Goal: Task Accomplishment & Management: Use online tool/utility

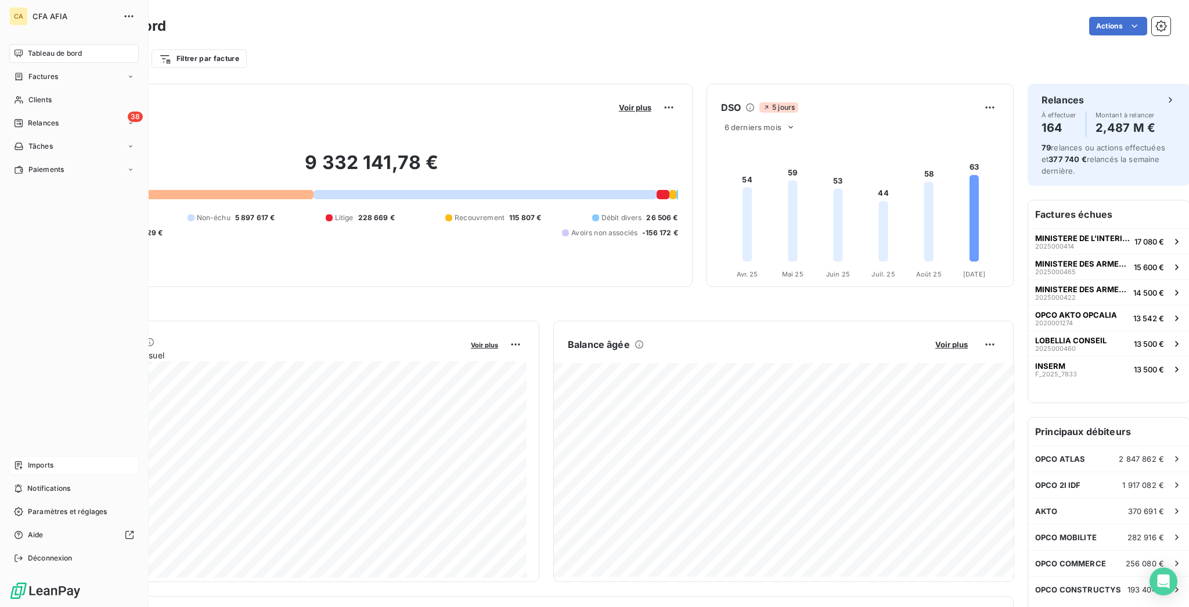
click at [13, 474] on div "Imports" at bounding box center [73, 465] width 129 height 19
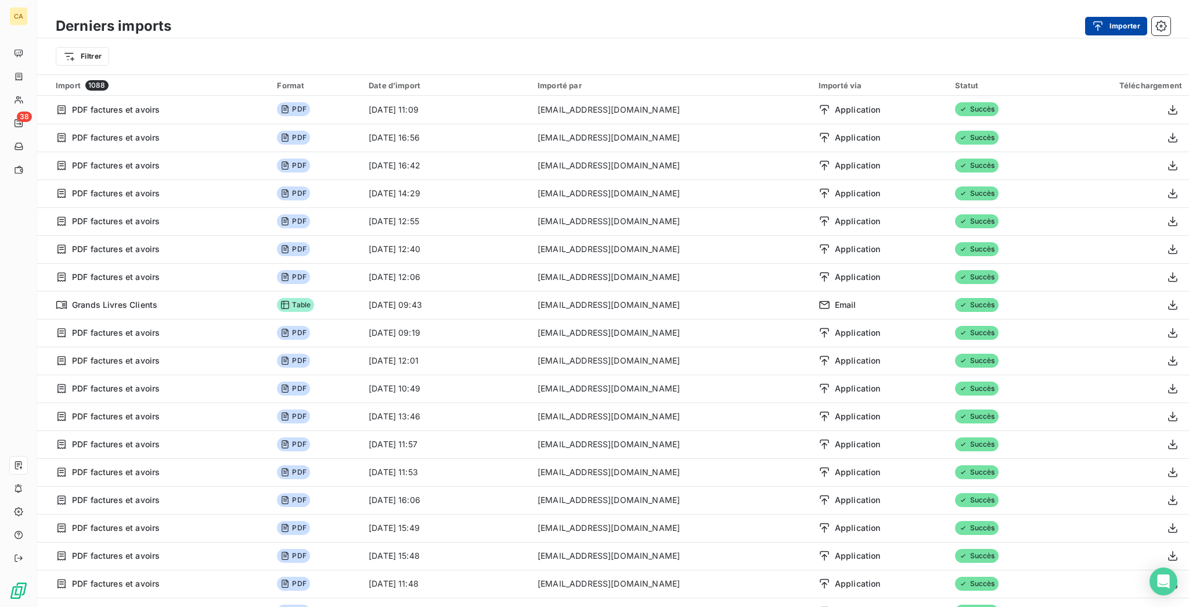
click at [1109, 28] on button "Importer" at bounding box center [1116, 26] width 62 height 19
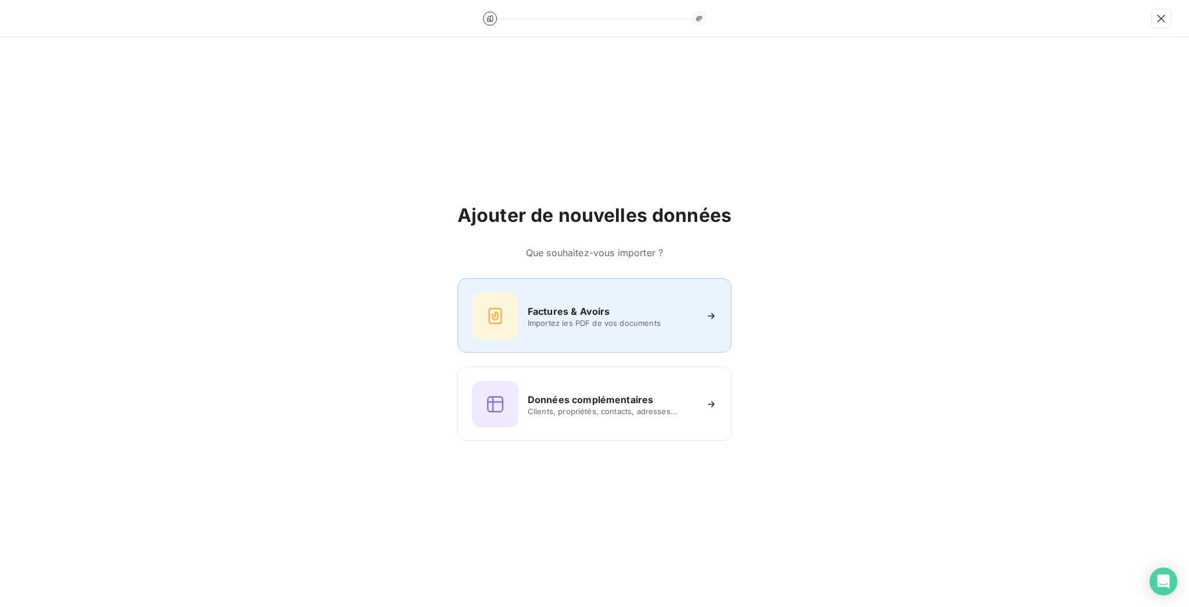
click at [640, 327] on div "Factures & Avoirs Importez les PDF de vos documents" at bounding box center [594, 316] width 245 height 46
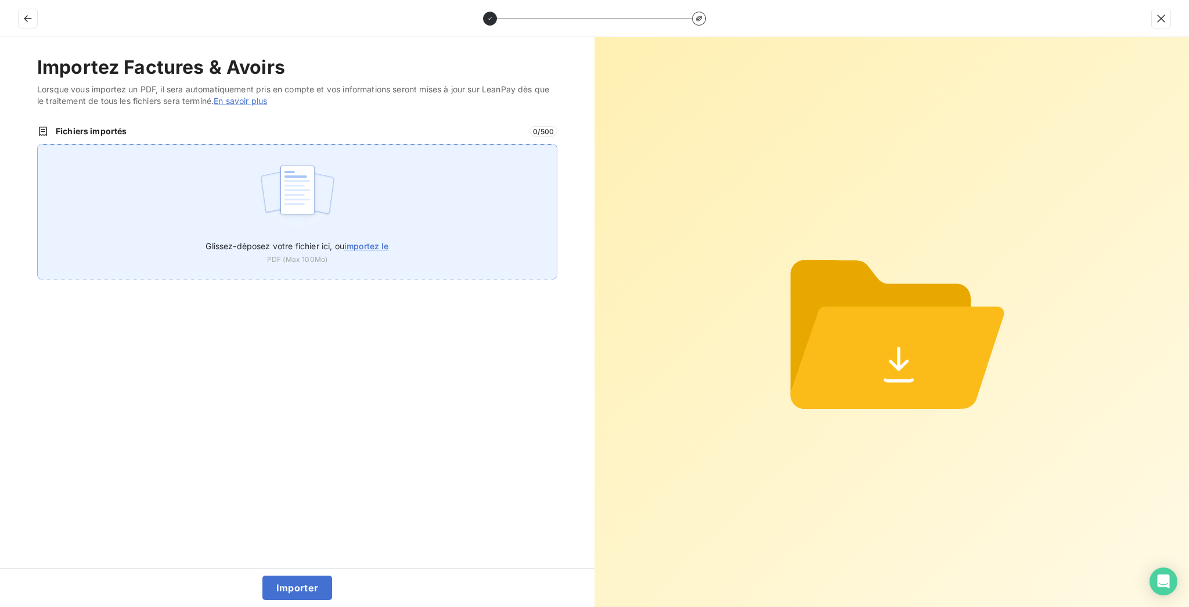
click at [407, 181] on div "Glissez-déposez votre fichier ici, ou importez le PDF (Max 100Mo)" at bounding box center [297, 211] width 520 height 135
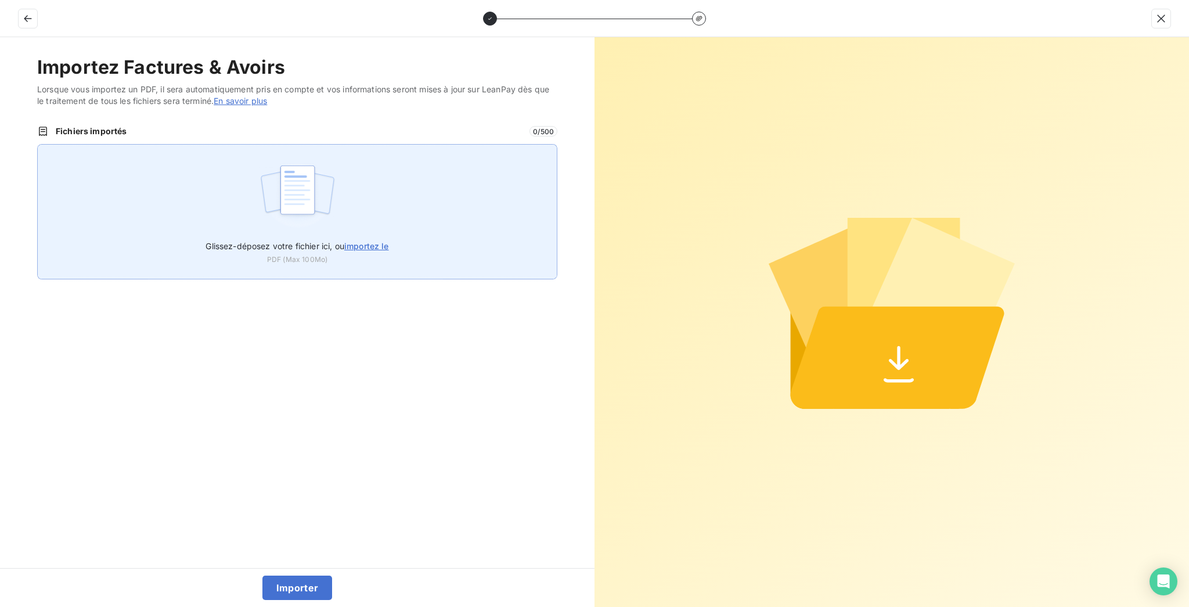
type input "C:\fakepath\F_2025_9972.pdf"
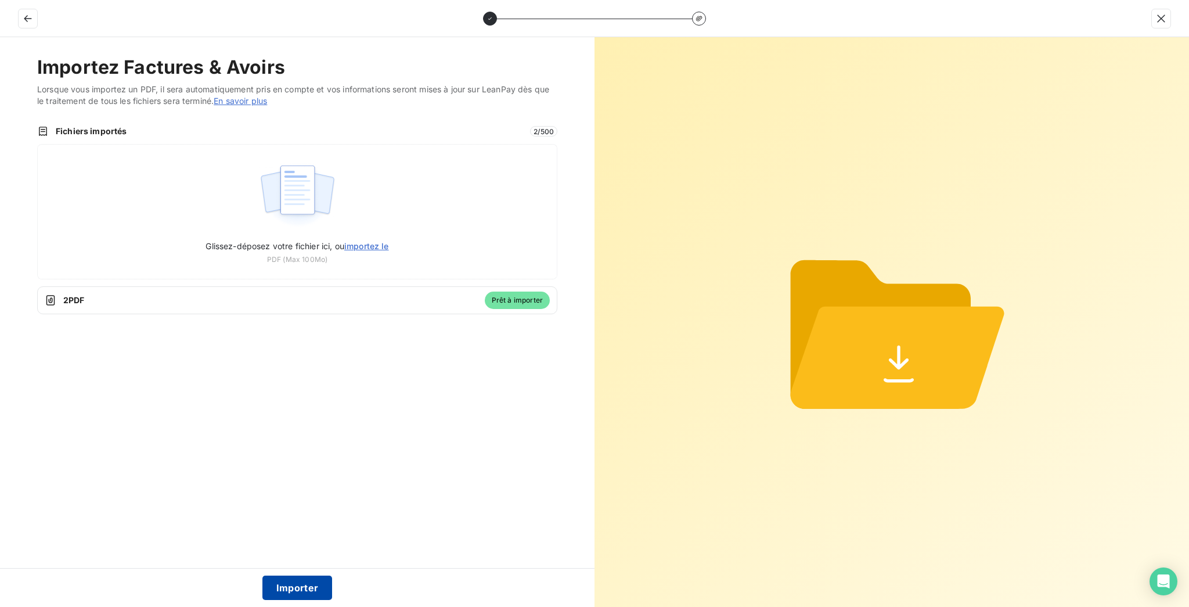
click at [292, 591] on button "Importer" at bounding box center [297, 587] width 70 height 24
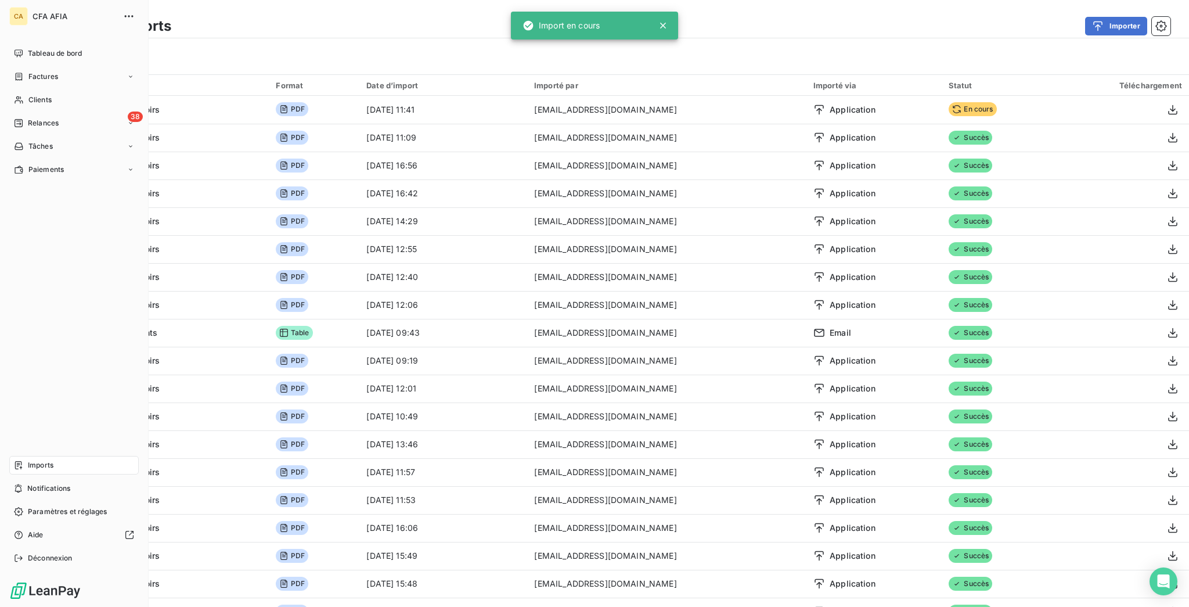
click at [33, 54] on nav "Tableau de bord Factures Clients 38 Relances Tâches Paiements" at bounding box center [73, 111] width 129 height 135
click at [33, 48] on span "Tableau de bord" at bounding box center [55, 53] width 54 height 10
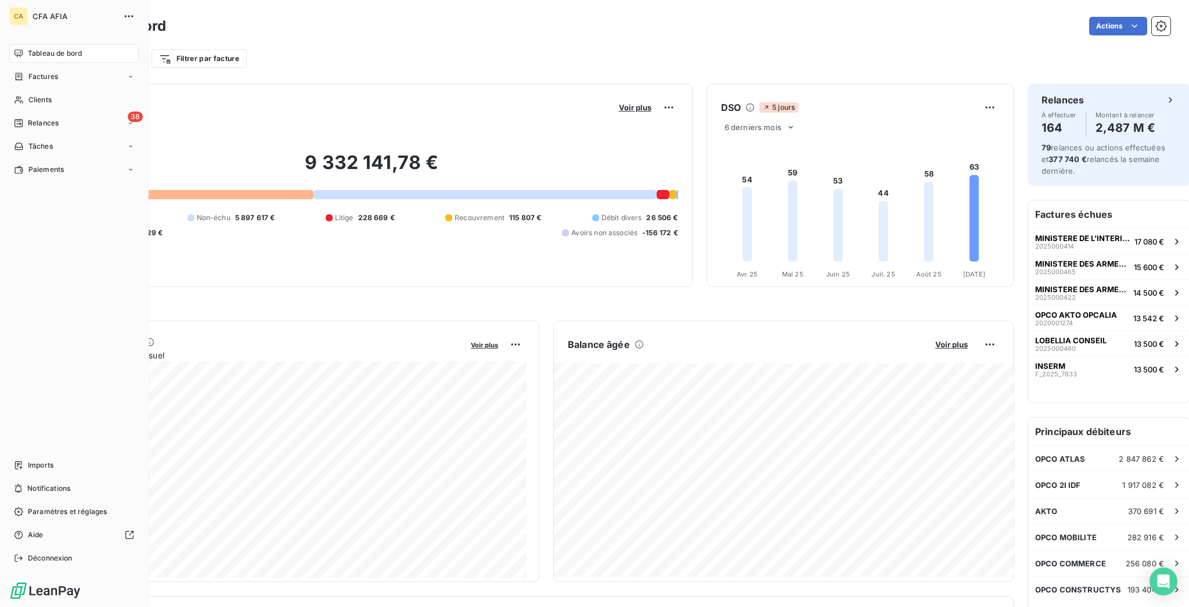
click at [20, 485] on div "Tableau de bord Factures Clients 38 Relances Tâches Paiements Imports Notificat…" at bounding box center [73, 305] width 129 height 523
click at [21, 474] on div "Imports" at bounding box center [73, 465] width 129 height 19
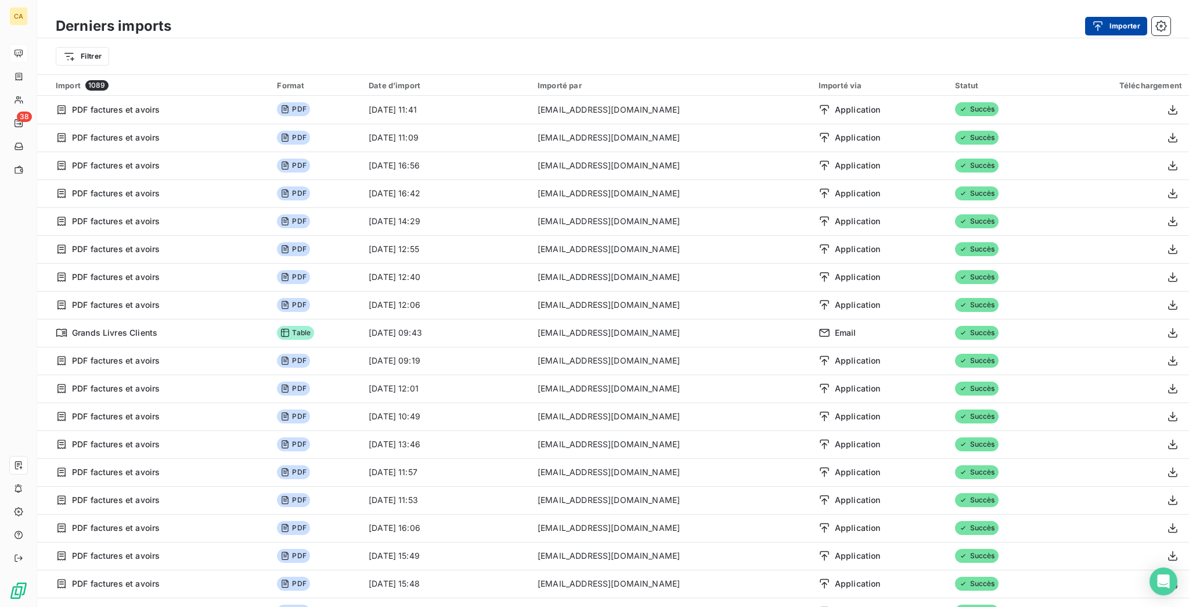
click at [1147, 30] on button "Importer" at bounding box center [1116, 26] width 62 height 19
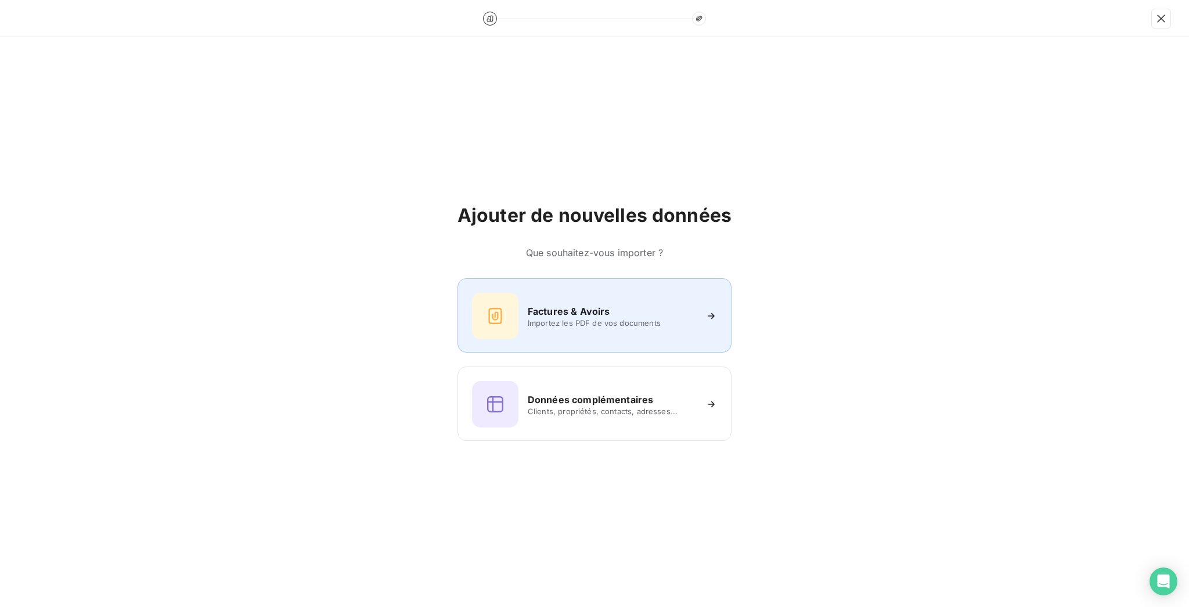
click at [687, 296] on div "Factures & Avoirs Importez les PDF de vos documents" at bounding box center [594, 316] width 245 height 46
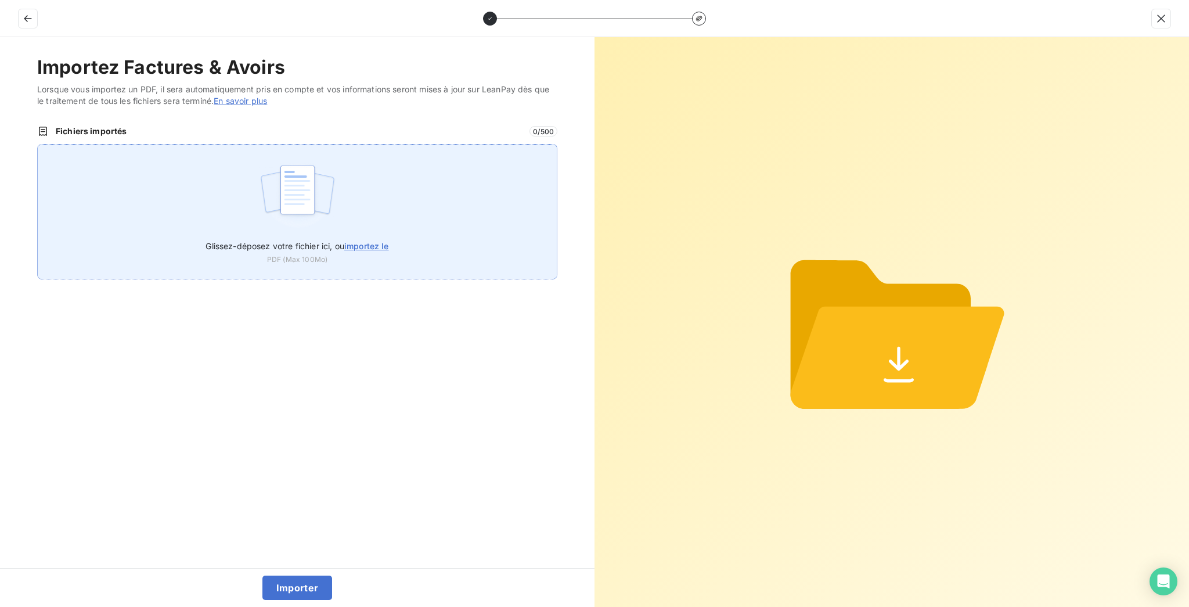
click at [467, 177] on div "Glissez-déposez votre fichier ici, ou importez le PDF (Max 100Mo)" at bounding box center [297, 211] width 520 height 135
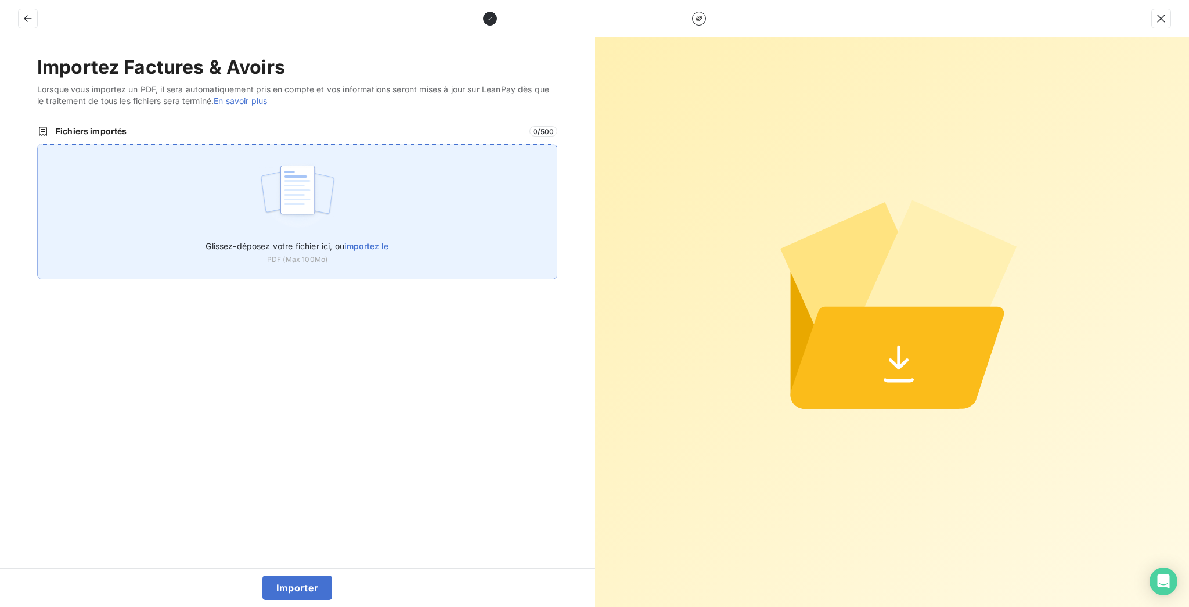
type input "C:\fakepath\F_2025_8551.pdf"
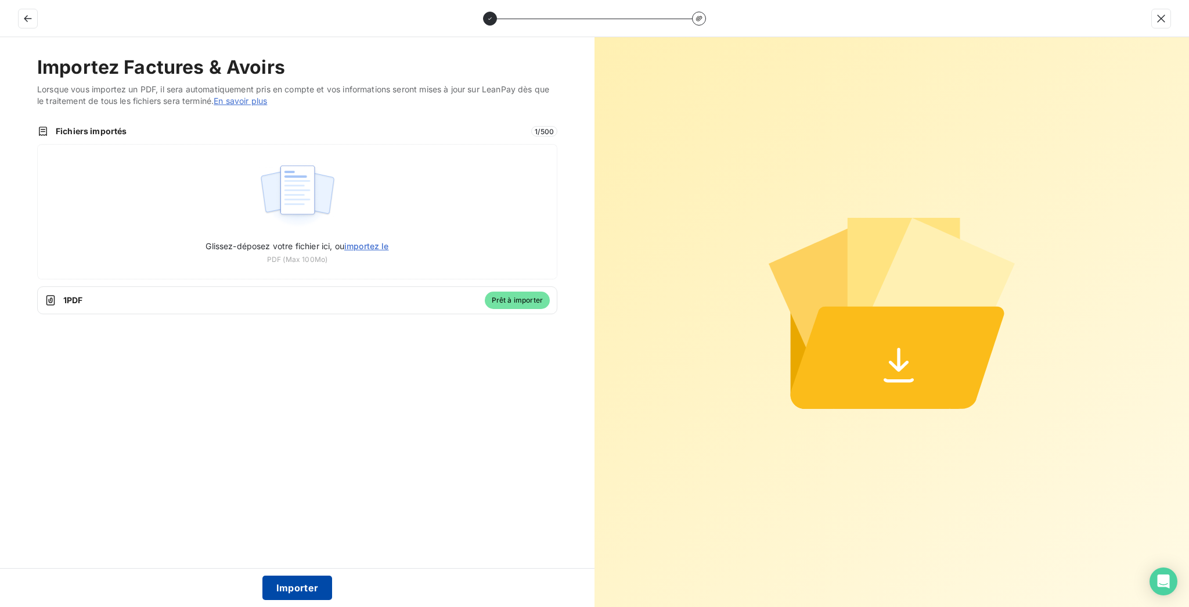
click at [294, 591] on button "Importer" at bounding box center [297, 587] width 70 height 24
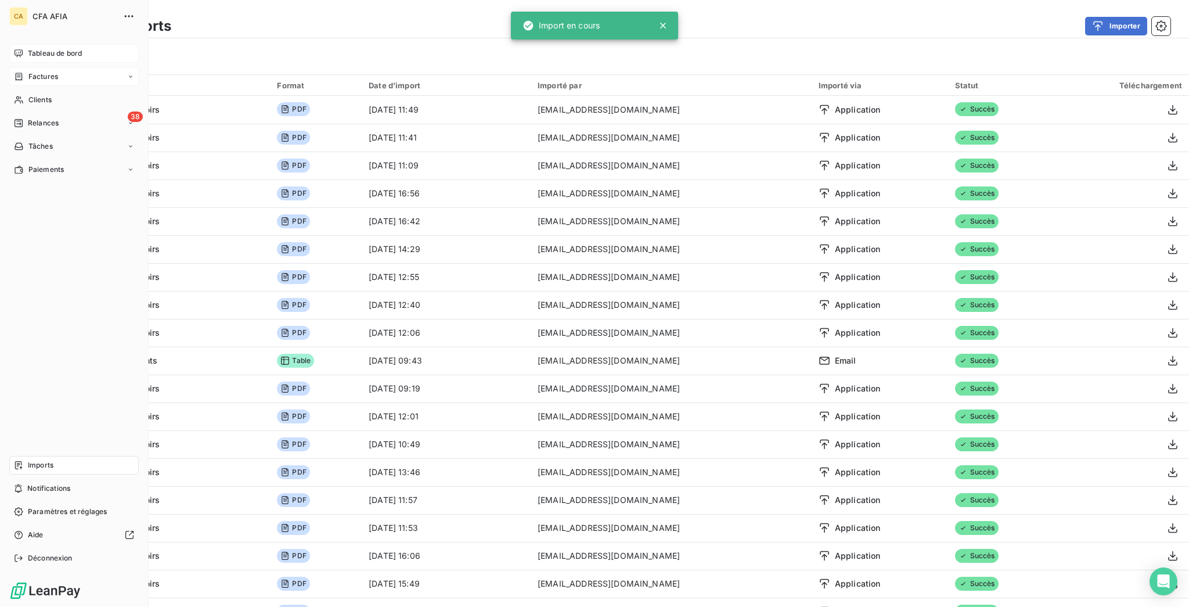
click at [28, 71] on span "Factures" at bounding box center [43, 76] width 30 height 10
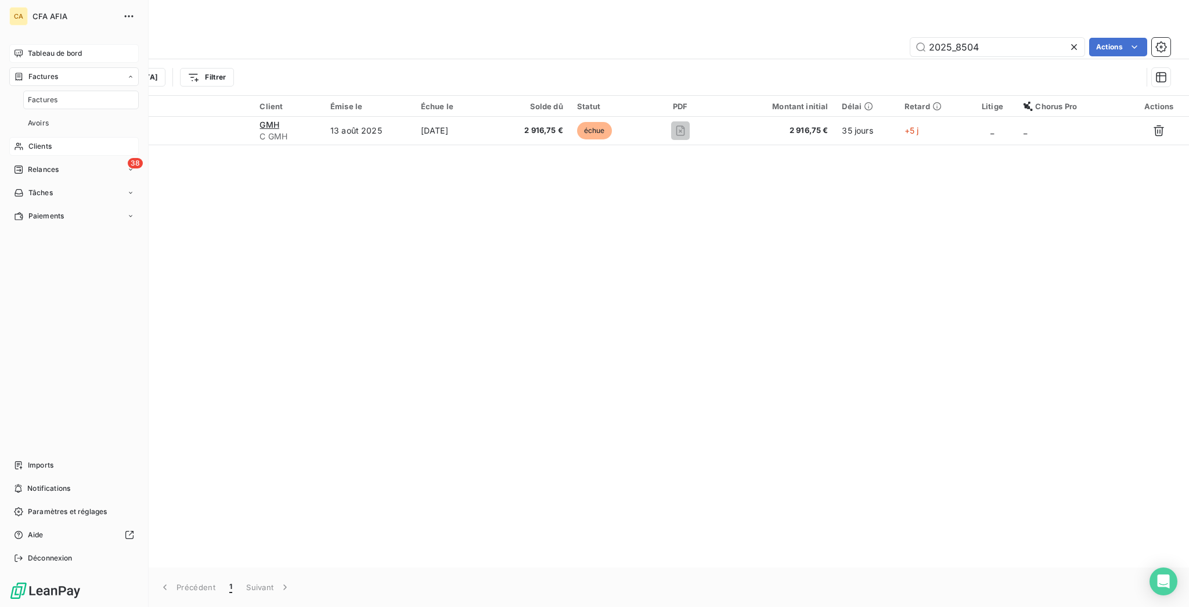
click at [40, 141] on span "Clients" at bounding box center [39, 146] width 23 height 10
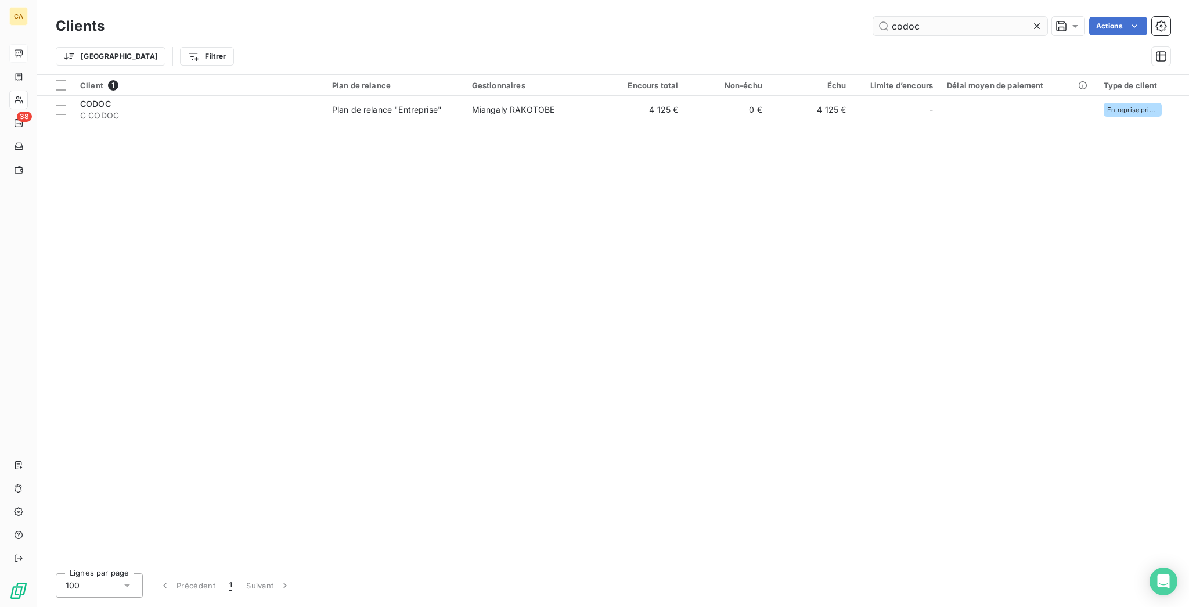
click at [977, 17] on div "codoc" at bounding box center [960, 26] width 174 height 19
click at [966, 27] on input "codoc" at bounding box center [960, 26] width 174 height 19
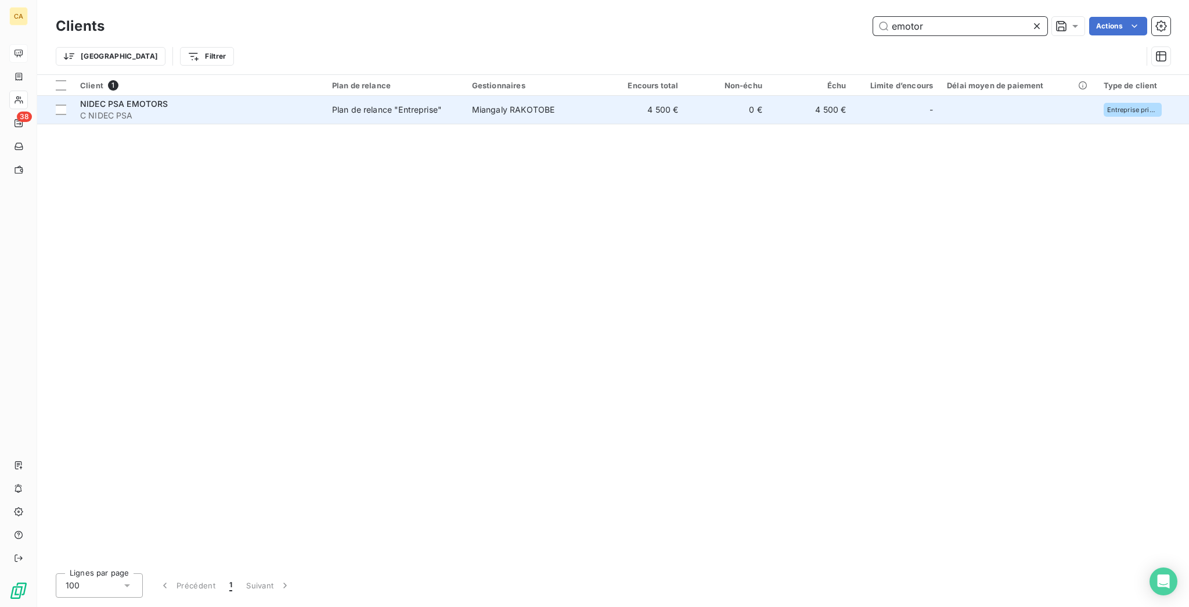
type input "emotor"
click at [391, 96] on td "Plan de relance "Entreprise"" at bounding box center [395, 110] width 140 height 28
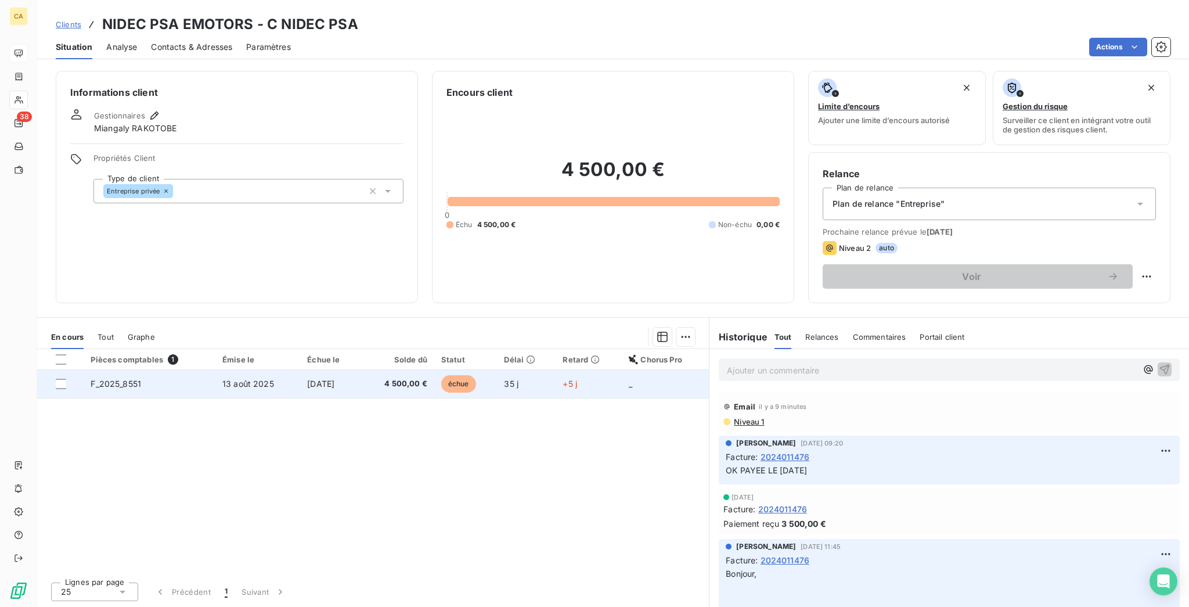
click at [454, 375] on span "échue" at bounding box center [458, 383] width 35 height 17
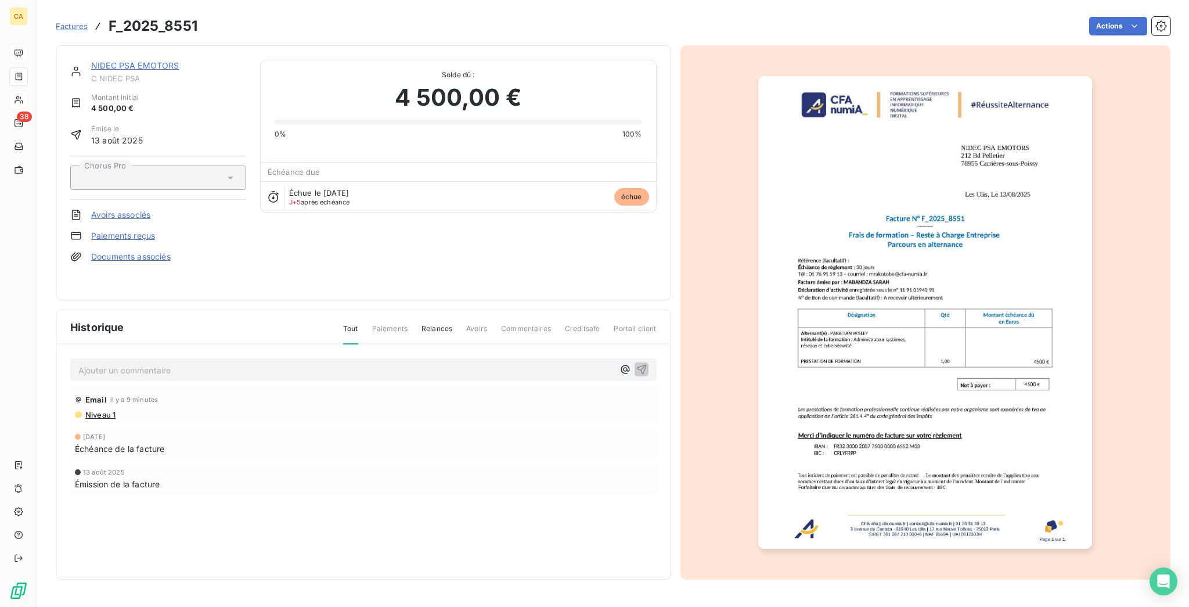
click at [165, 363] on p "Ajouter un commentaire ﻿" at bounding box center [345, 370] width 535 height 15
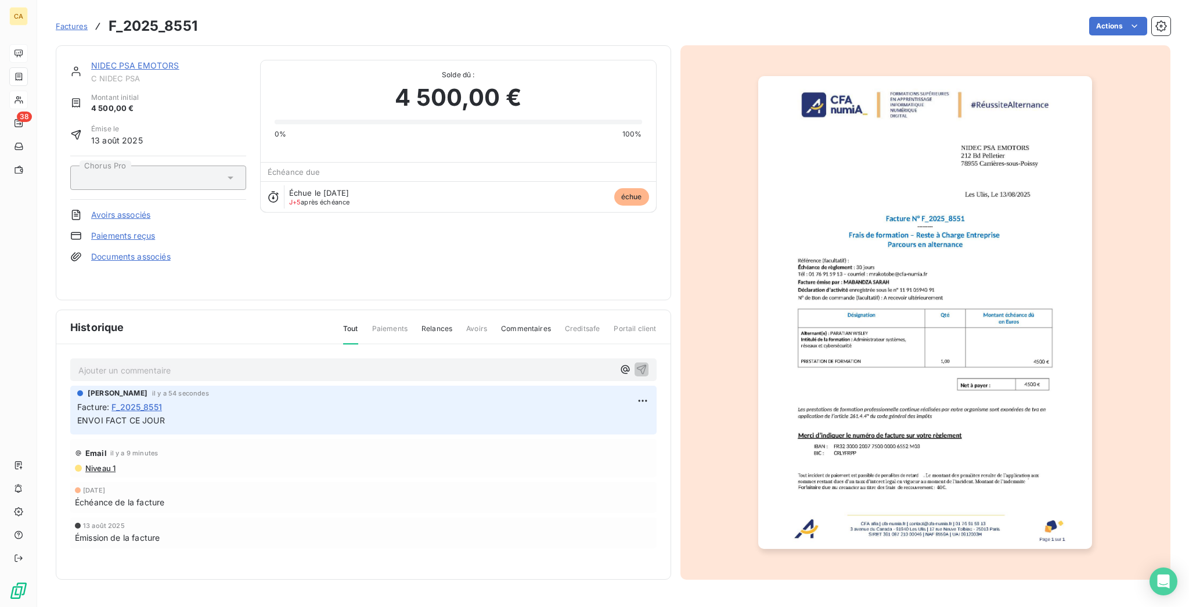
click at [326, 363] on p "Ajouter un commentaire ﻿" at bounding box center [345, 370] width 535 height 15
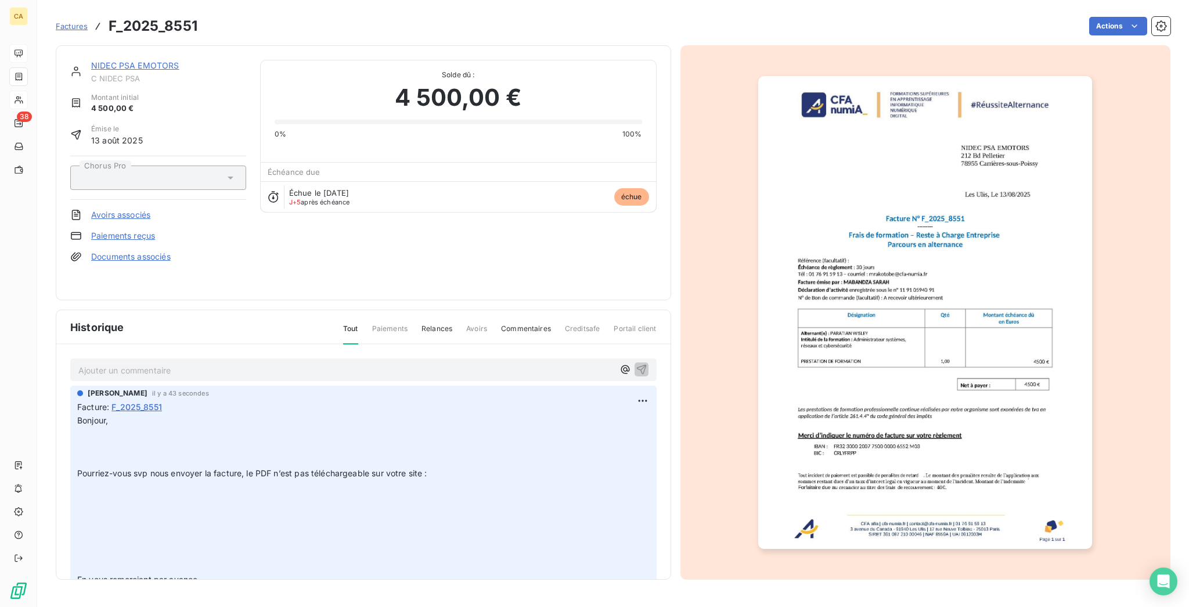
click at [116, 60] on link "NIDEC PSA EMOTORS" at bounding box center [135, 65] width 88 height 10
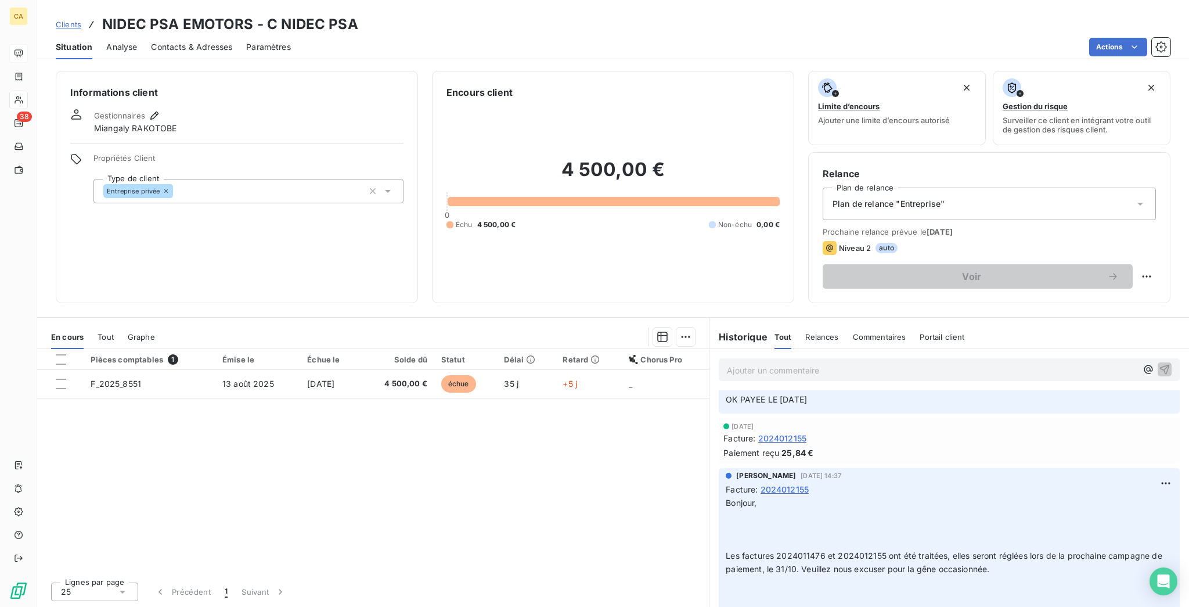
scroll to position [1083, 0]
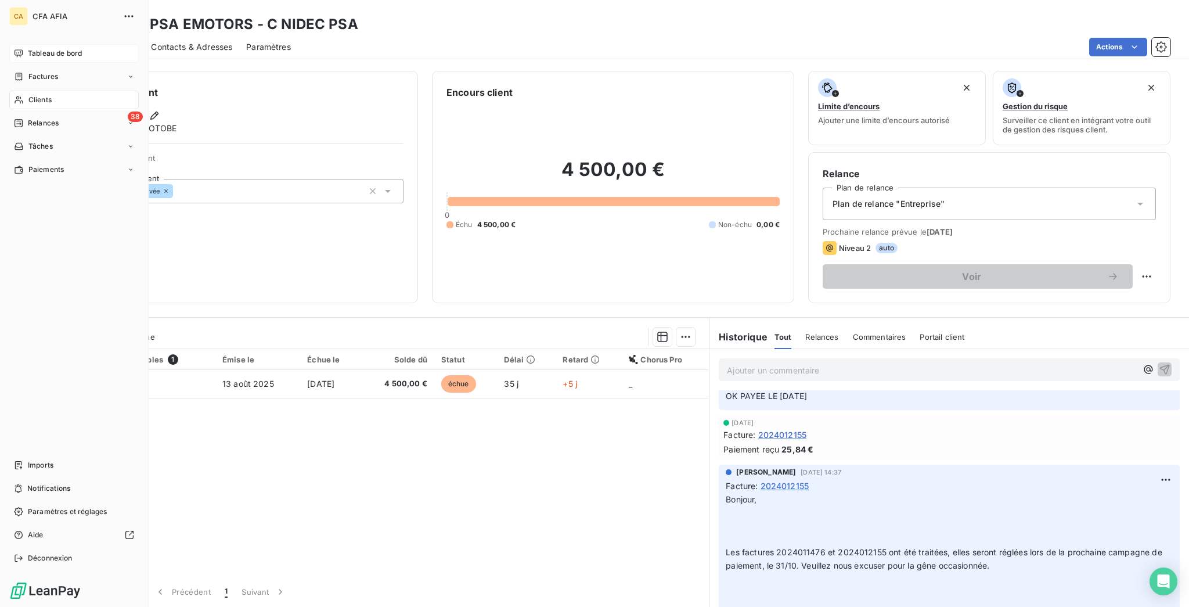
click at [30, 48] on span "Tableau de bord" at bounding box center [55, 53] width 54 height 10
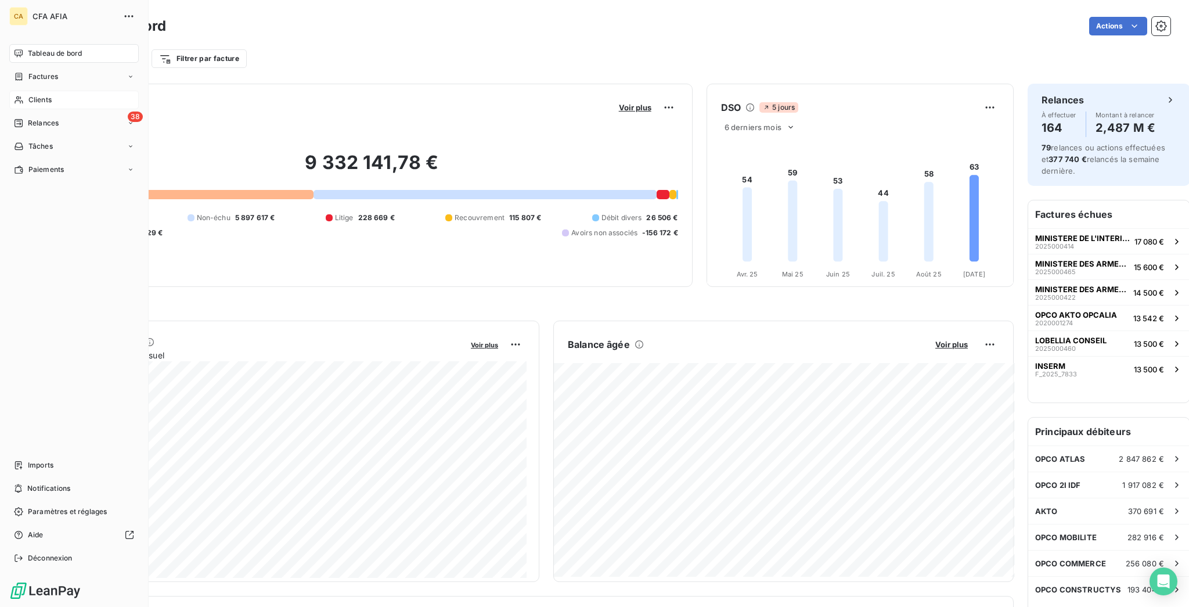
click at [15, 95] on icon at bounding box center [19, 99] width 10 height 9
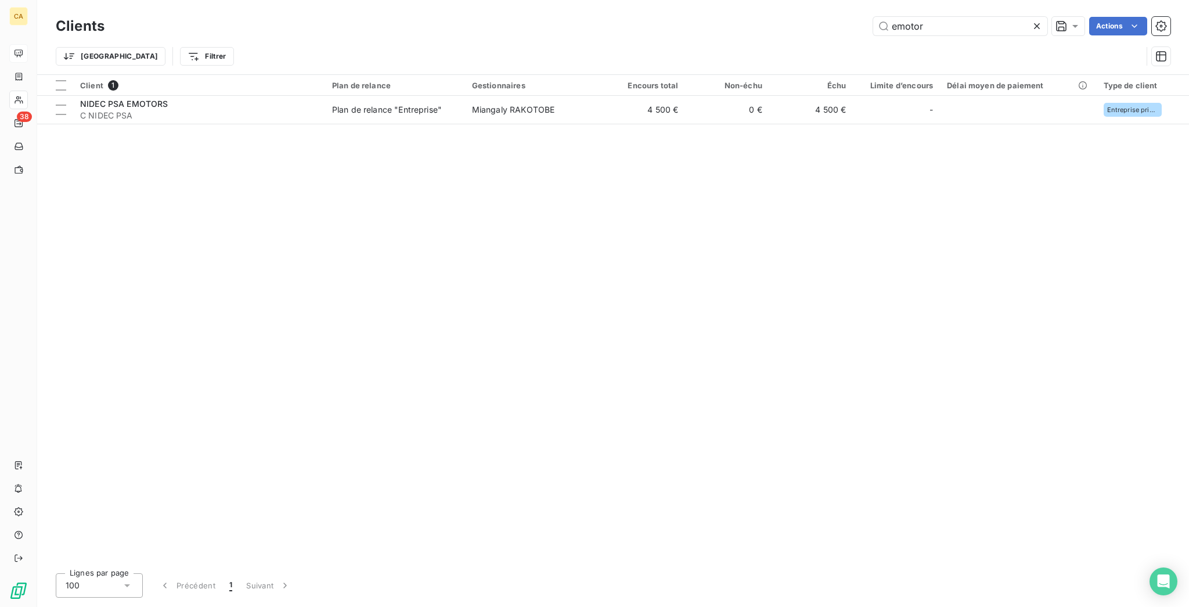
click at [945, 30] on div "emotor" at bounding box center [960, 26] width 174 height 19
click at [944, 24] on input "emotor" at bounding box center [960, 26] width 174 height 19
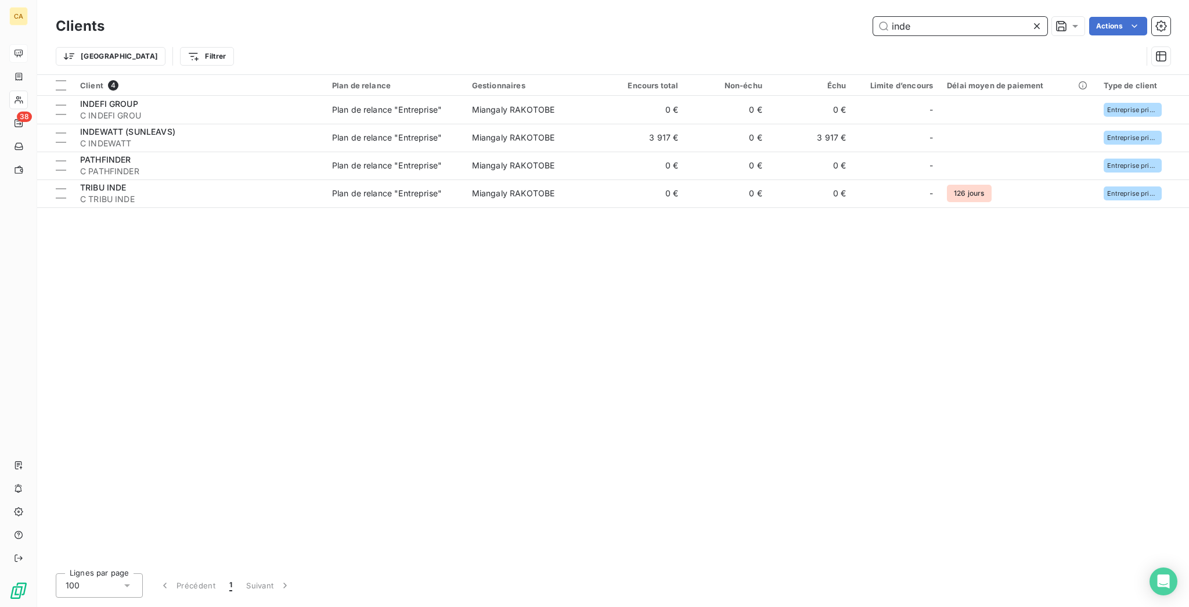
click at [911, 17] on input "inde" at bounding box center [960, 26] width 174 height 19
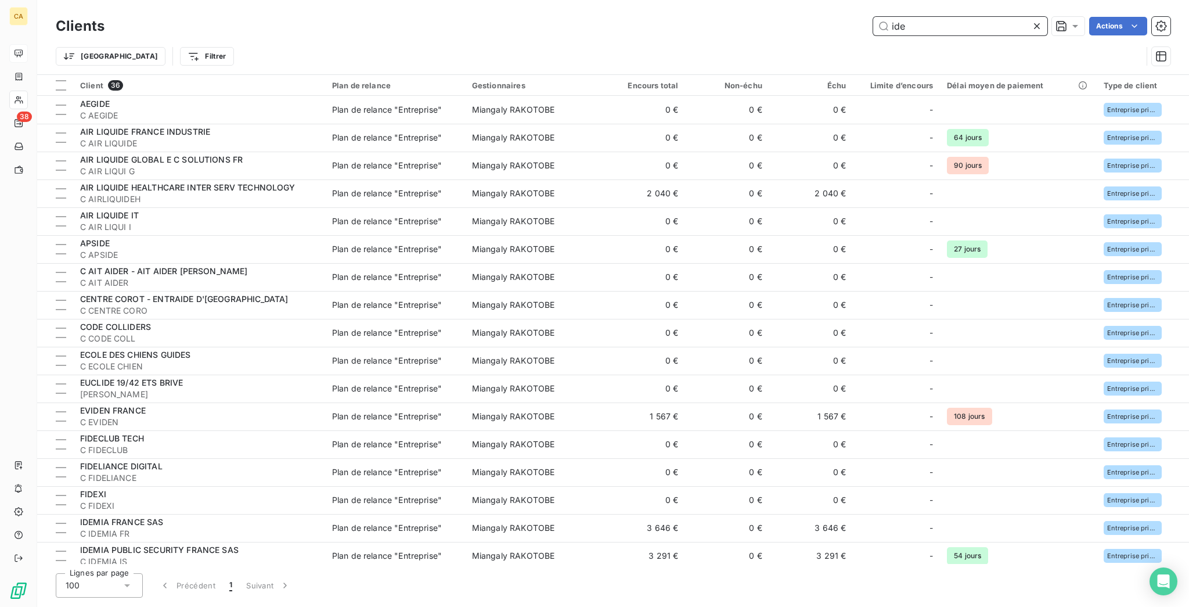
click at [939, 21] on input "ide" at bounding box center [960, 26] width 174 height 19
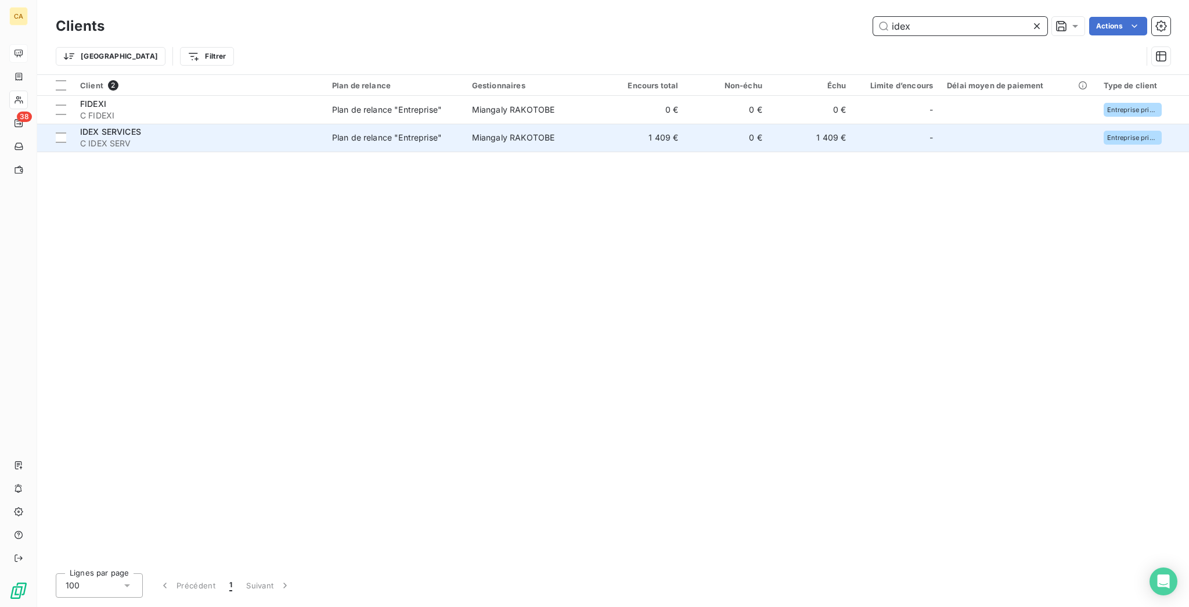
type input "idex"
click at [381, 126] on td "Plan de relance "Entreprise"" at bounding box center [395, 138] width 140 height 28
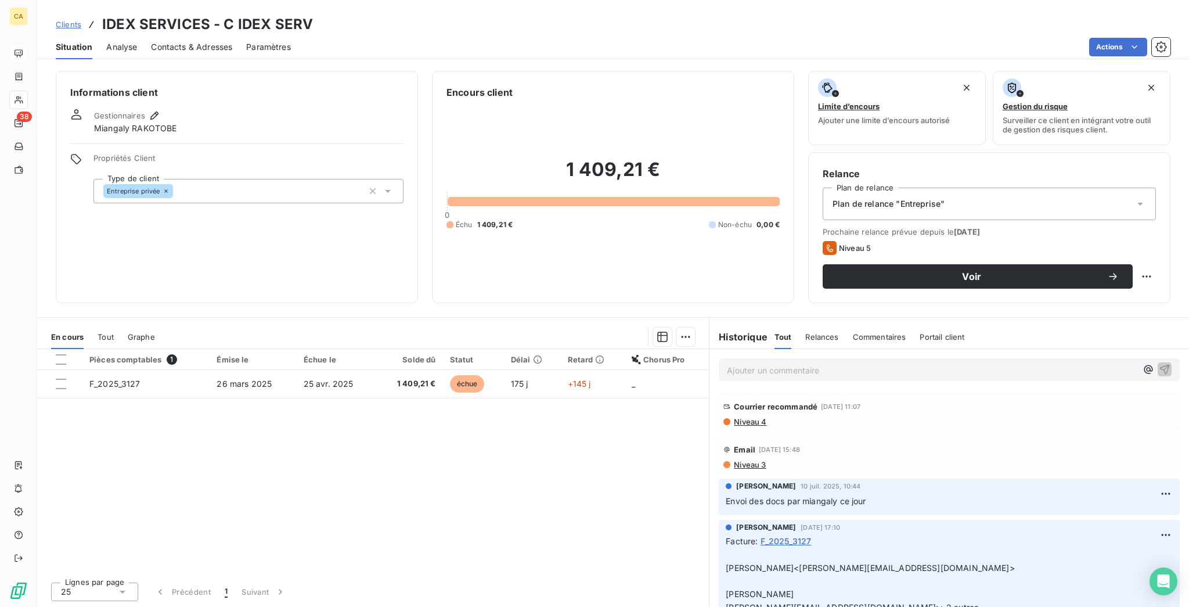
click at [919, 362] on div "Ajouter un commentaire ﻿" at bounding box center [932, 370] width 410 height 16
click at [338, 349] on div "Pièces comptables 1 Émise le Échue le Solde dû Statut Délai Retard Chorus Pro F…" at bounding box center [373, 460] width 672 height 223
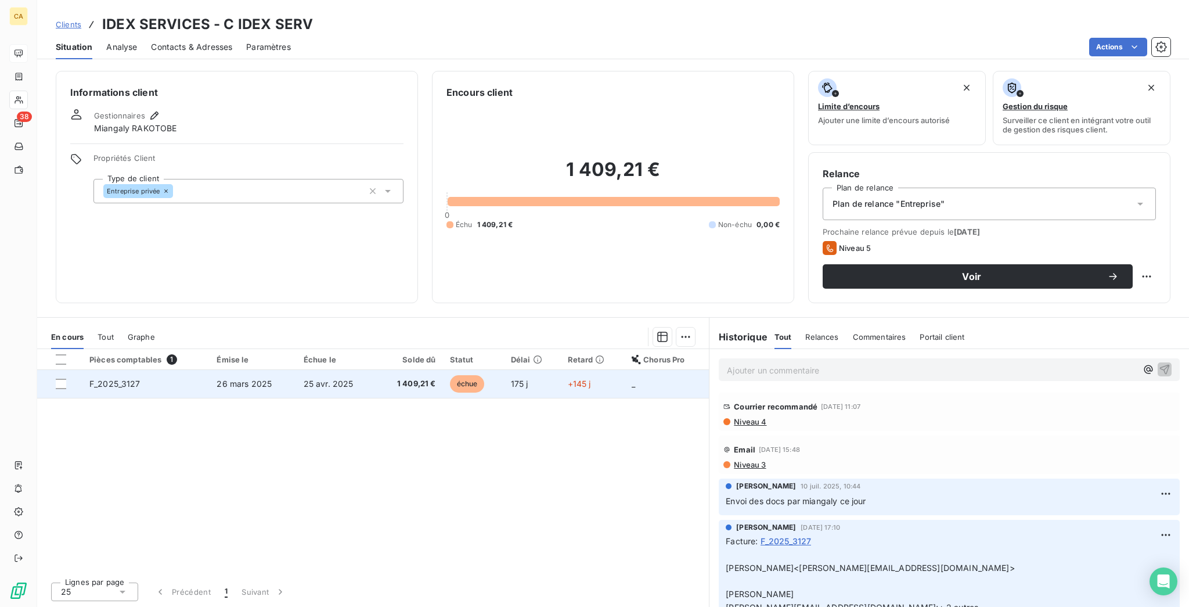
click at [329, 370] on td "25 avr. 2025" at bounding box center [337, 384] width 80 height 28
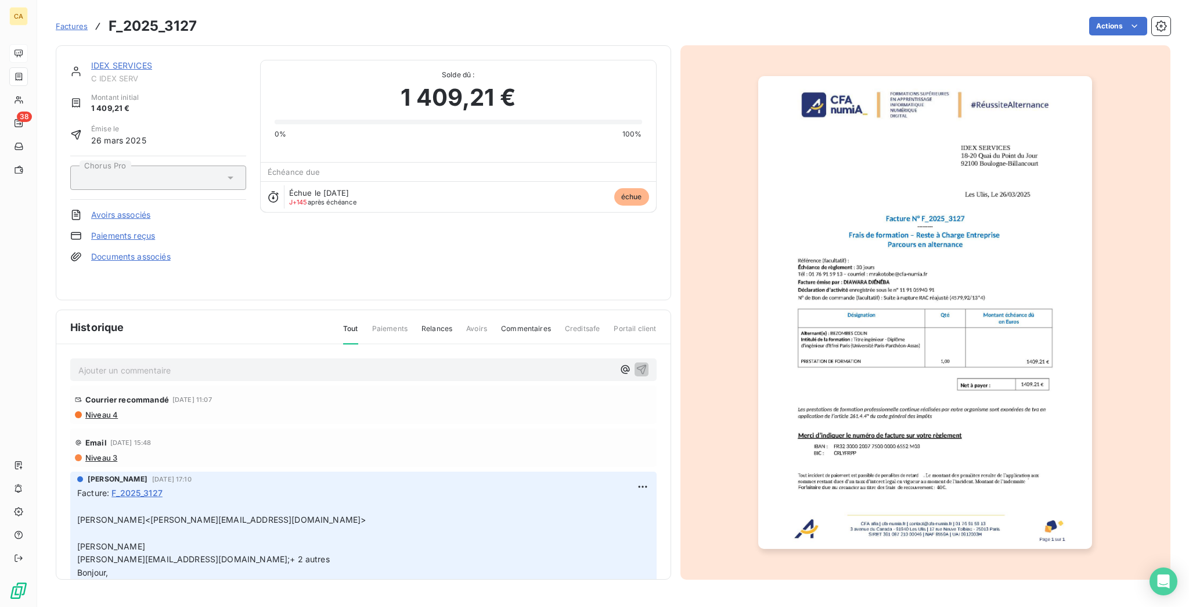
click at [132, 290] on div "IDEX SERVICES C IDEX SERV Montant initial 1 409,21 € Émise le [DATE] Chorus Pro…" at bounding box center [363, 172] width 615 height 255
click at [142, 363] on p "Ajouter un commentaire ﻿" at bounding box center [345, 370] width 535 height 15
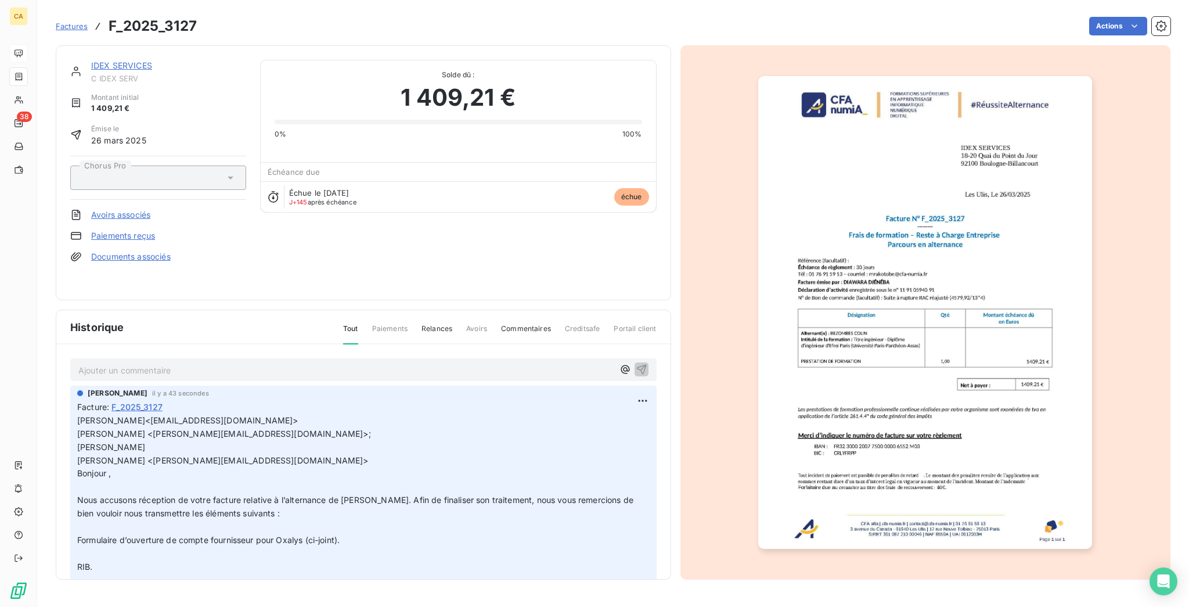
click at [146, 363] on p "Ajouter un commentaire ﻿" at bounding box center [345, 370] width 535 height 15
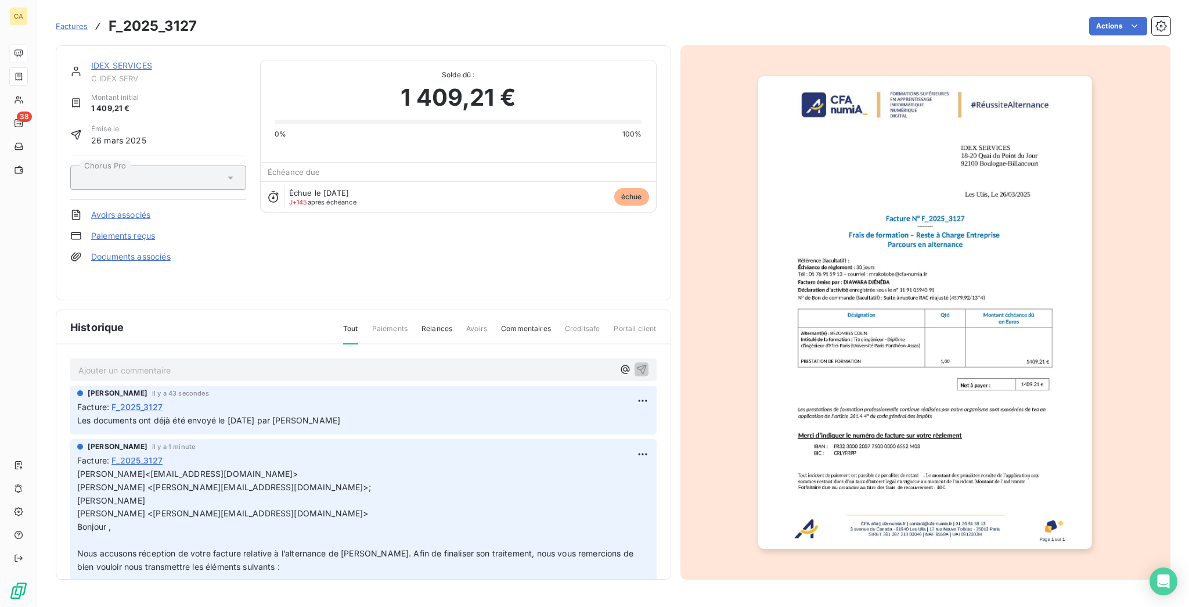
click at [110, 60] on link "IDEX SERVICES" at bounding box center [121, 65] width 61 height 10
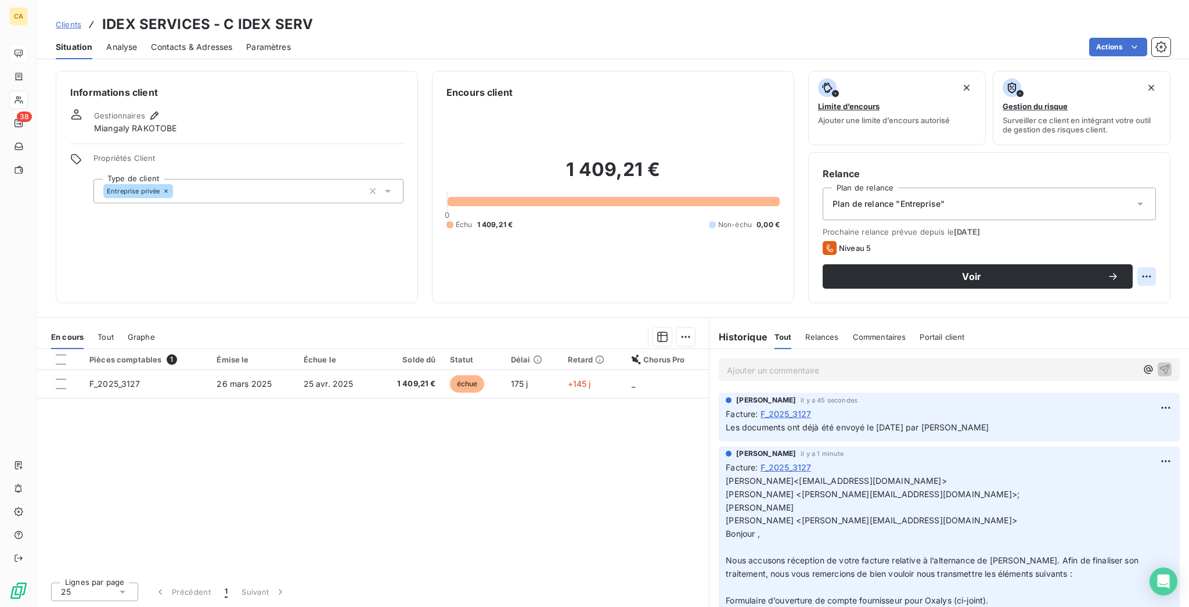
click at [1144, 264] on div "Voir" at bounding box center [989, 276] width 333 height 24
click at [1145, 221] on html "CA 38 Clients IDEX SERVICES - C IDEX SERV Situation Analyse Contacts & Adresses…" at bounding box center [594, 303] width 1189 height 607
click at [1133, 244] on div "Replanifier cette action" at bounding box center [1111, 253] width 104 height 19
select select "8"
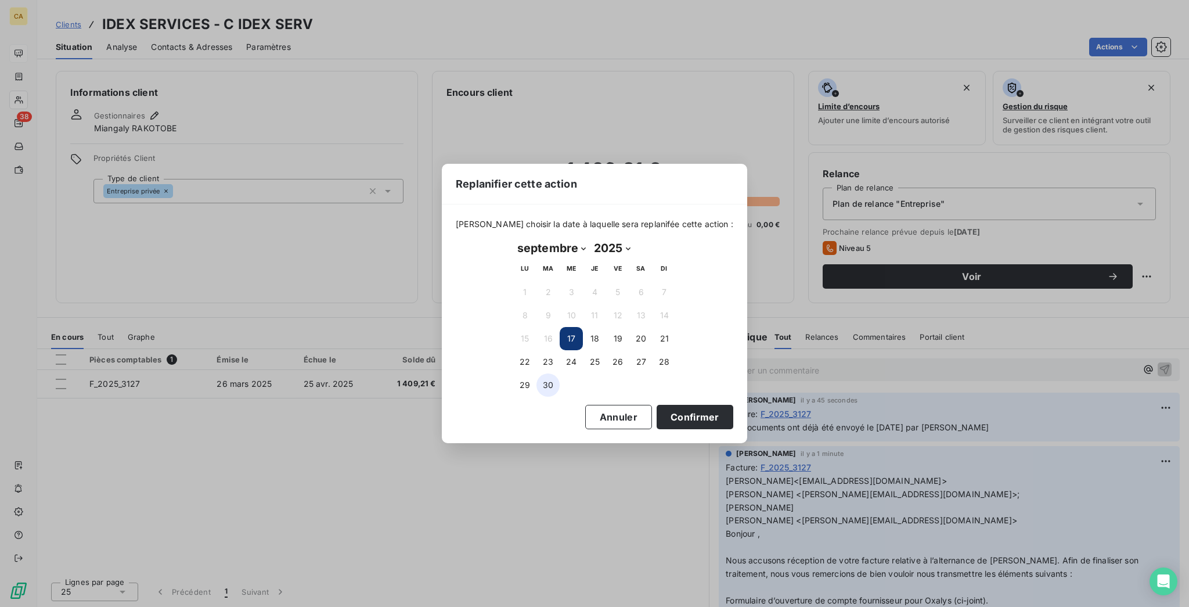
click at [554, 378] on button "30" at bounding box center [547, 384] width 23 height 23
click at [656, 416] on button "Confirmer" at bounding box center [694, 417] width 77 height 24
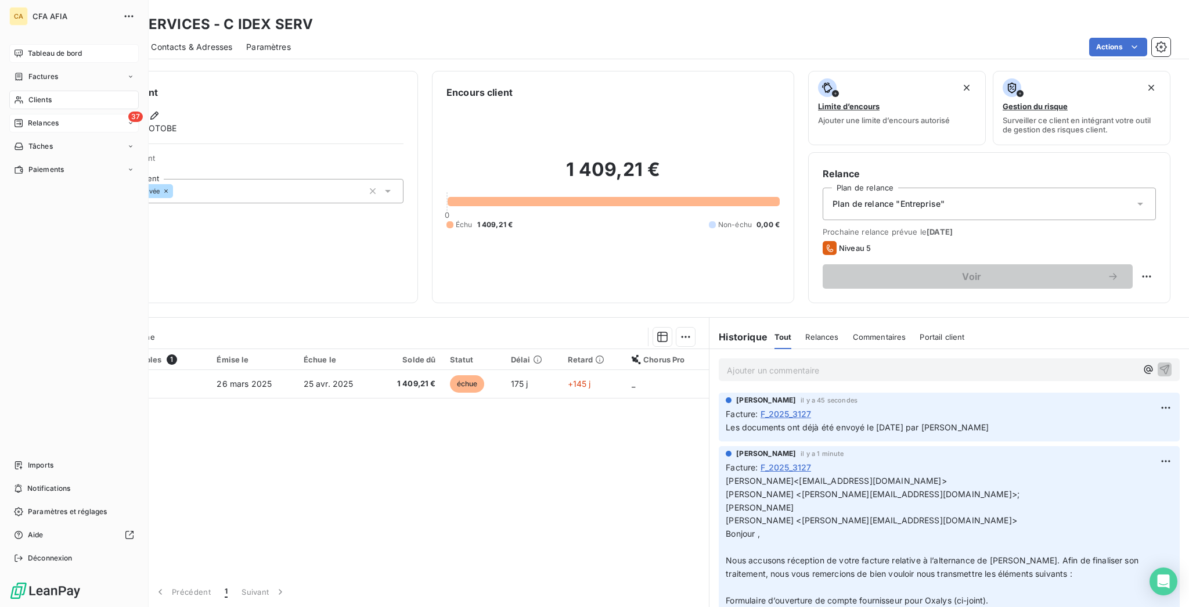
click at [56, 114] on div "37 Relances" at bounding box center [73, 123] width 129 height 19
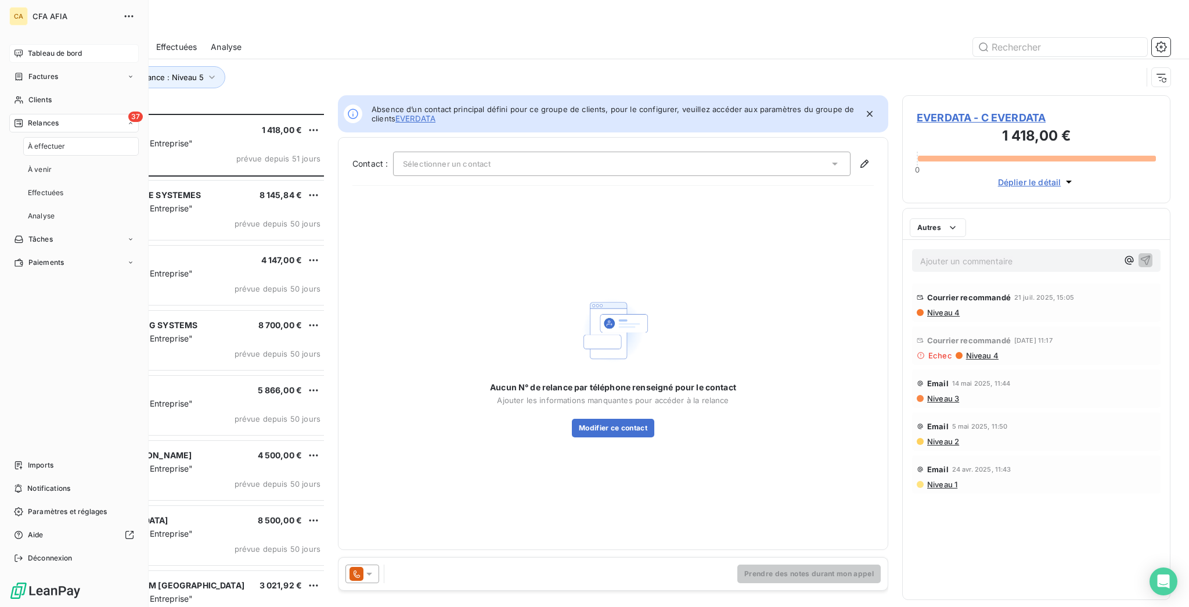
scroll to position [496, 264]
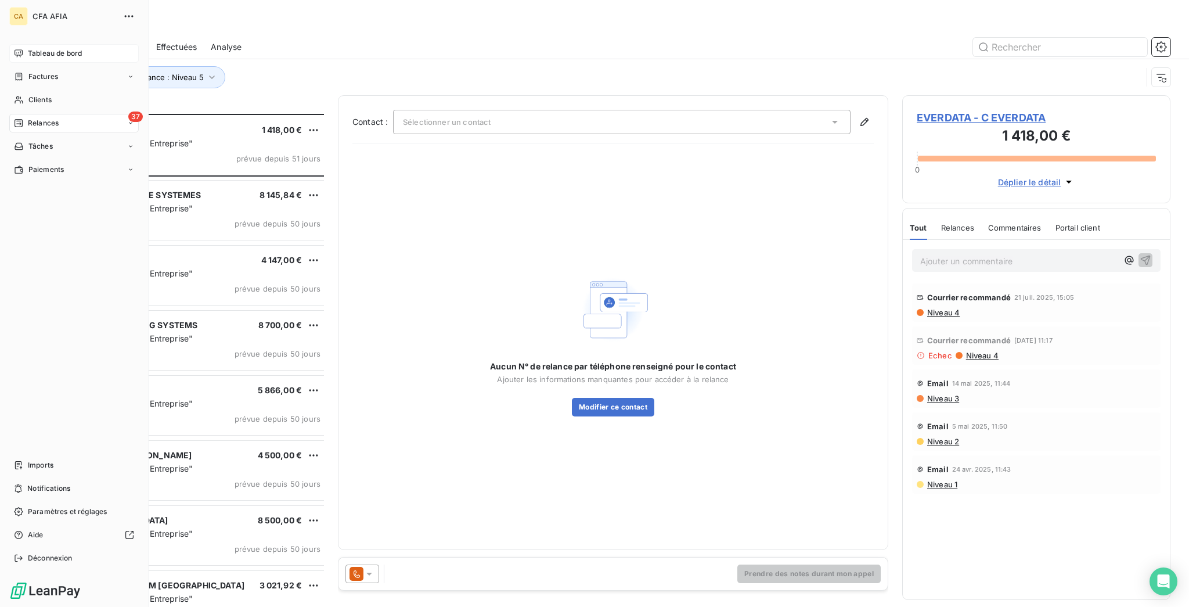
click at [31, 48] on span "Tableau de bord" at bounding box center [55, 53] width 54 height 10
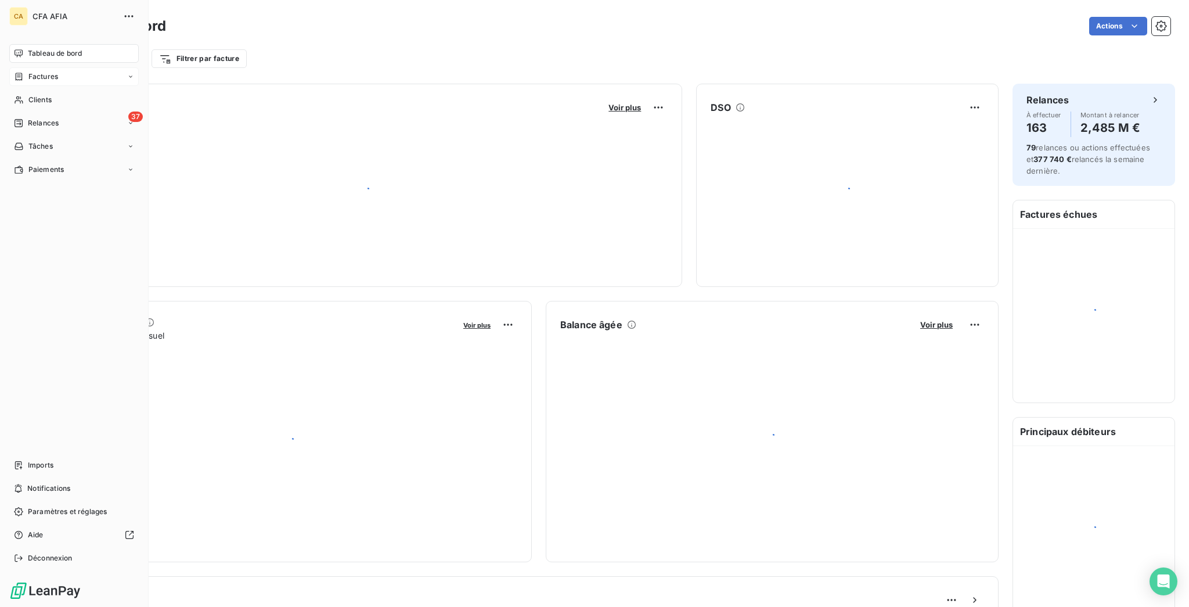
click at [28, 71] on span "Factures" at bounding box center [43, 76] width 30 height 10
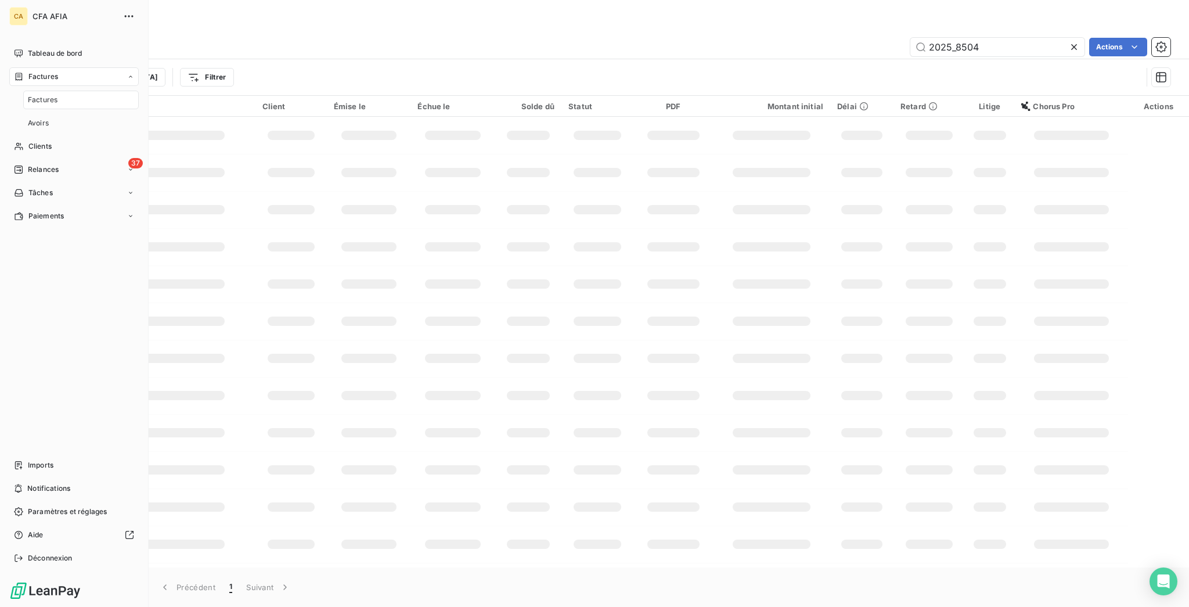
click at [39, 95] on span "Factures" at bounding box center [43, 100] width 30 height 10
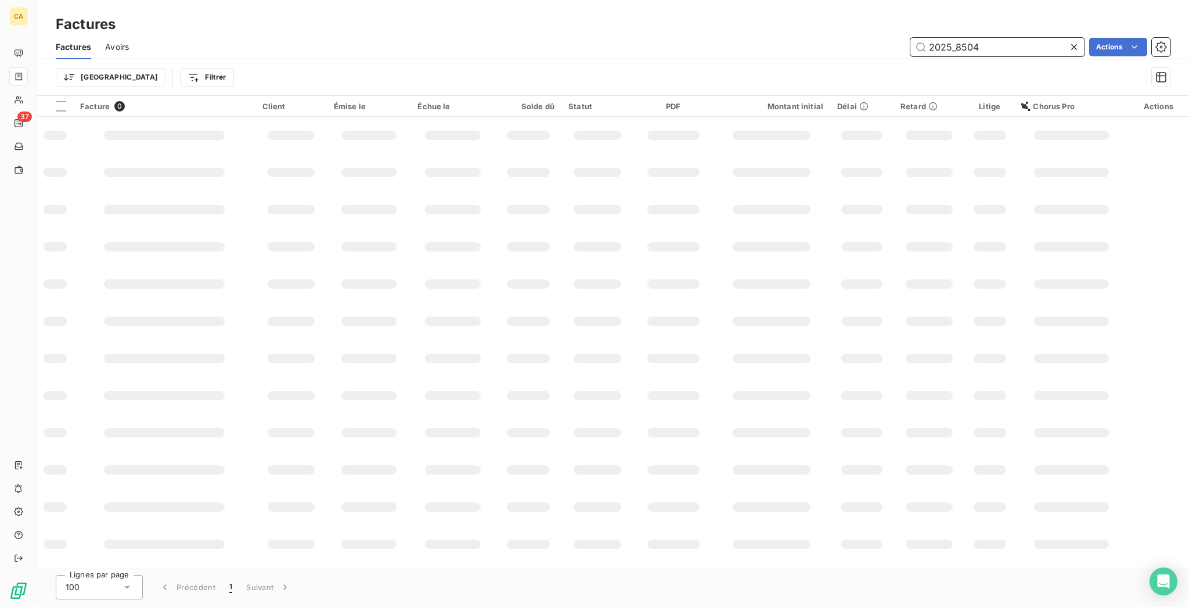
drag, startPoint x: 962, startPoint y: 36, endPoint x: 1127, endPoint y: 56, distance: 165.5
click at [1127, 56] on div "Factures Avoirs 2025_8504 Actions Trier Filtrer" at bounding box center [613, 65] width 1152 height 60
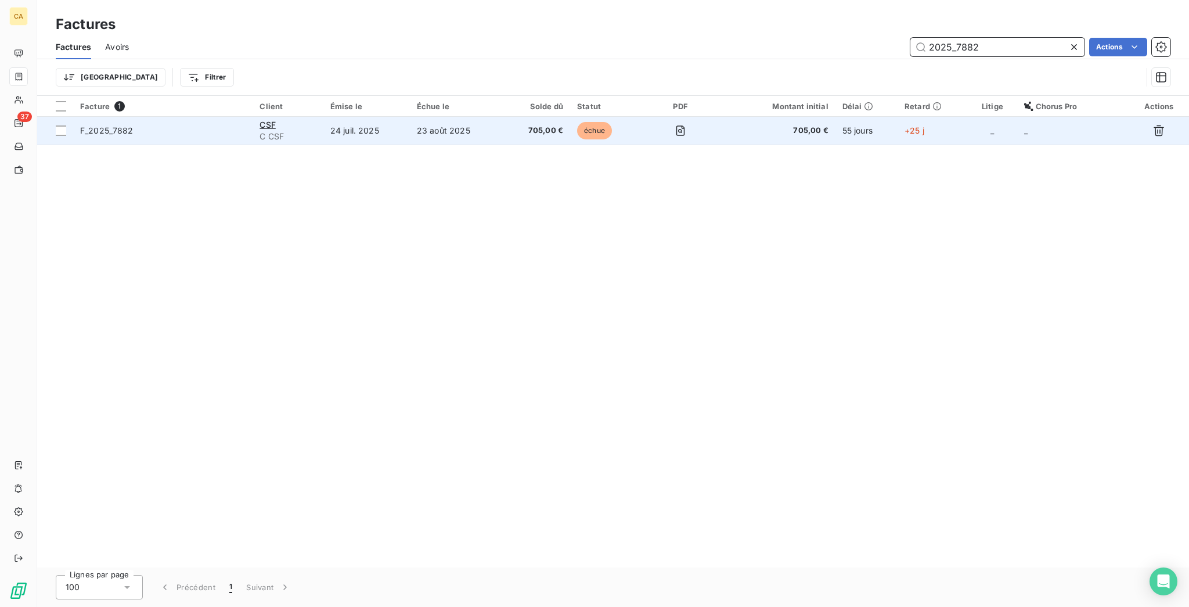
type input "2025_7882"
click at [373, 117] on td "24 juil. 2025" at bounding box center [366, 131] width 86 height 28
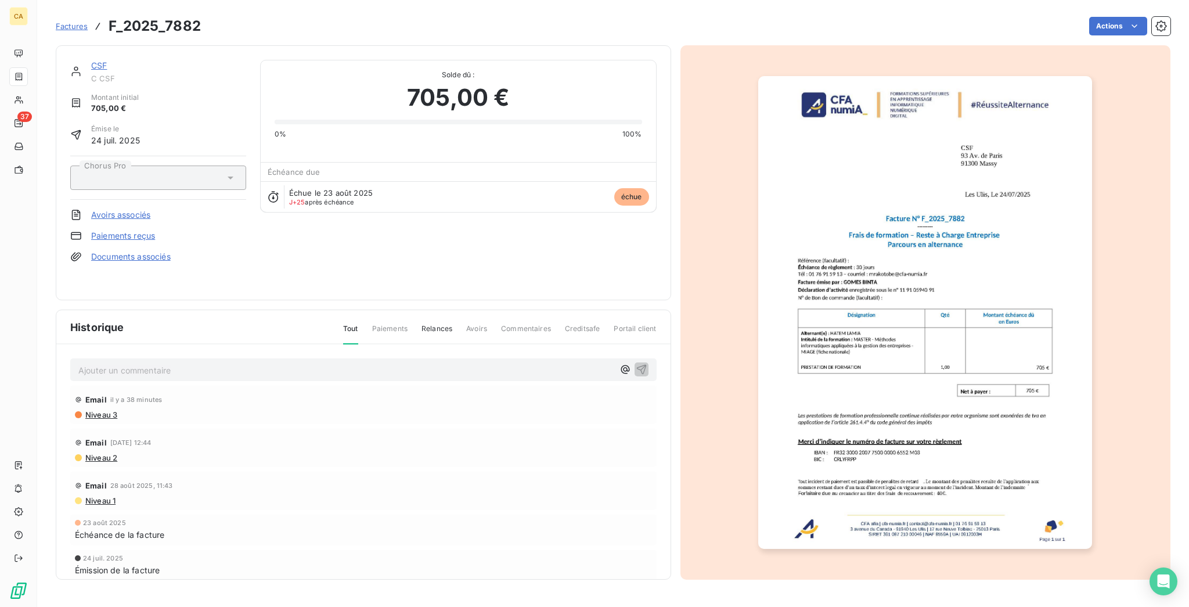
click at [139, 365] on div "Ajouter un commentaire ﻿ Email il y a 38 minutes Niveau 3 Email [DATE] 12:44 Ni…" at bounding box center [363, 478] width 614 height 269
click at [132, 363] on p "Ajouter un commentaire ﻿" at bounding box center [345, 370] width 535 height 15
click at [227, 344] on div "Ajouter un commentaire ﻿ Email il y a 38 minutes Niveau 3 Email [DATE] 12:44 Ni…" at bounding box center [363, 478] width 614 height 269
click at [217, 363] on p "Ajouter un commentaire ﻿" at bounding box center [345, 370] width 535 height 15
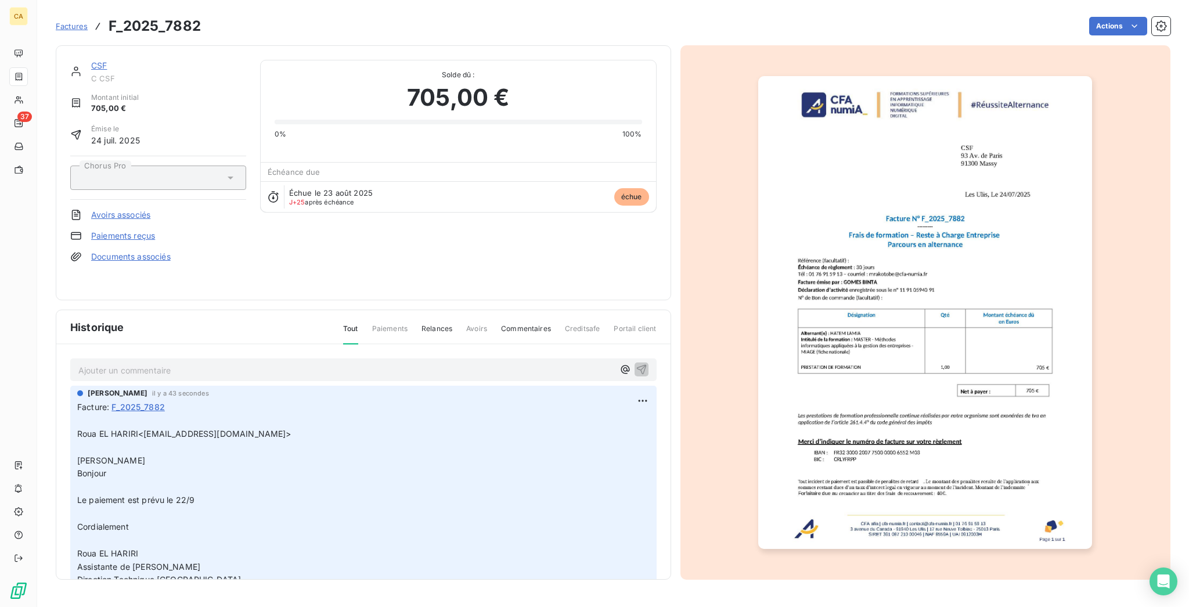
click at [77, 49] on div "CSF C CSF Montant initial 705,00 € Émise le [DATE] Chorus Pro Avoirs associés P…" at bounding box center [363, 172] width 615 height 255
click at [91, 60] on link "CSF" at bounding box center [99, 65] width 16 height 10
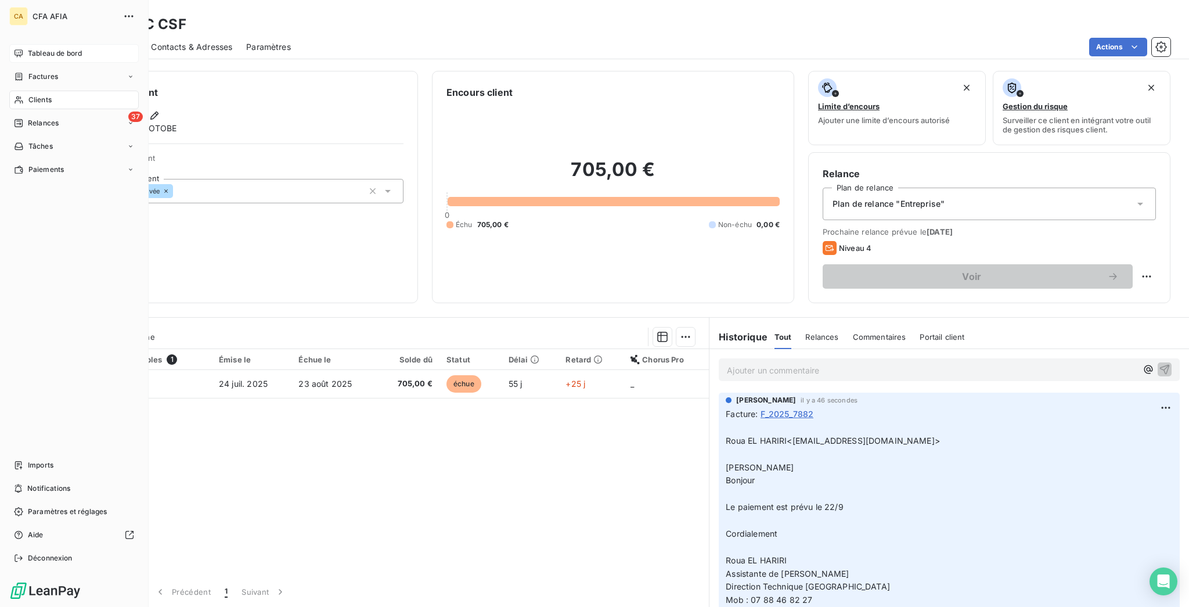
click at [43, 48] on span "Tableau de bord" at bounding box center [55, 53] width 54 height 10
